Goal: Navigation & Orientation: Find specific page/section

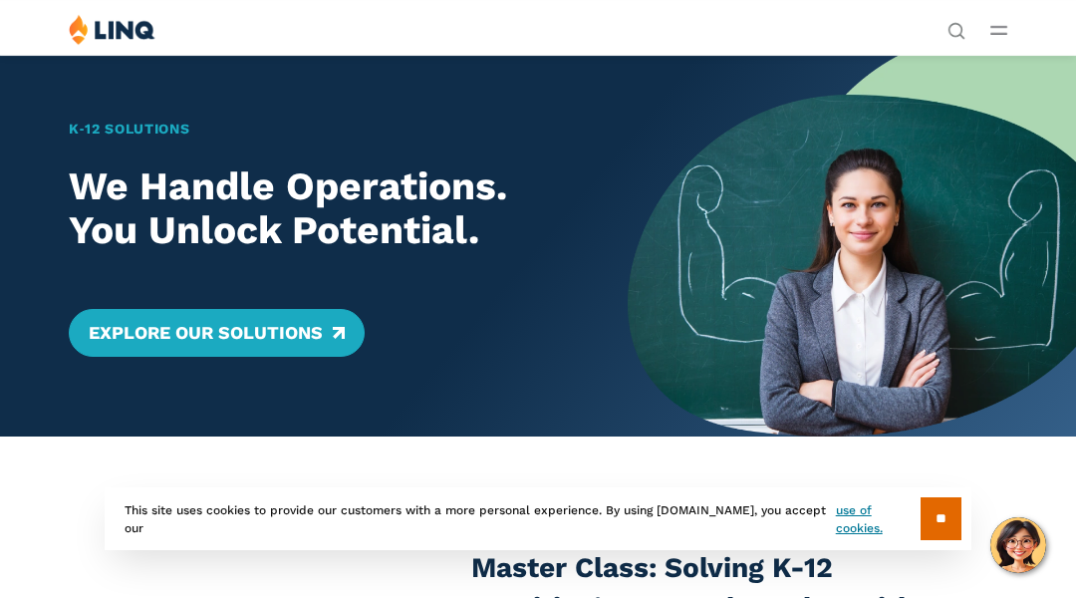
click at [100, 100] on div "K‑12 Solutions We Handle Operations. You Unlock Potential. Explore Our Solutions" at bounding box center [314, 246] width 628 height 382
